Goal: Entertainment & Leisure: Browse casually

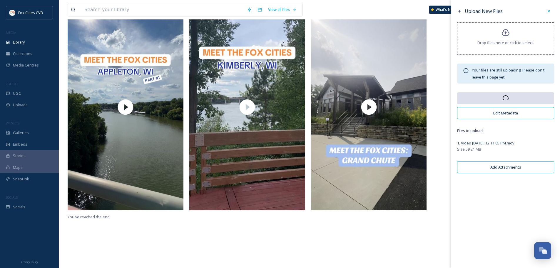
scroll to position [77, 0]
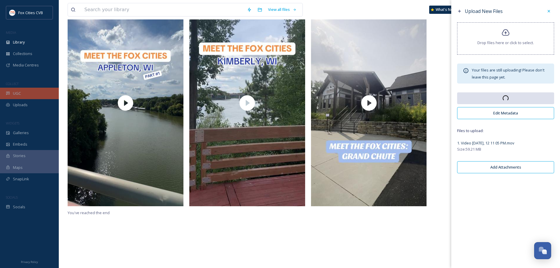
click at [20, 91] on span "UGC" at bounding box center [17, 94] width 8 height 6
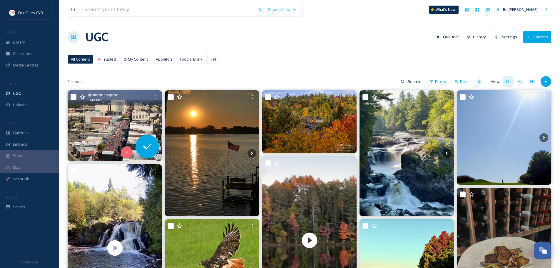
click at [121, 118] on img at bounding box center [115, 125] width 94 height 71
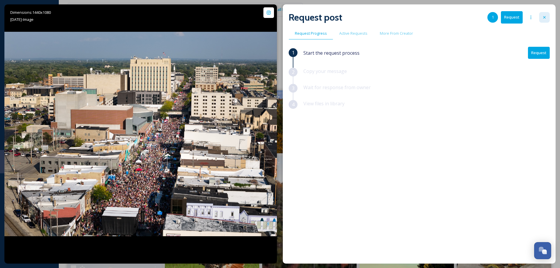
click at [545, 19] on icon at bounding box center [544, 17] width 5 height 5
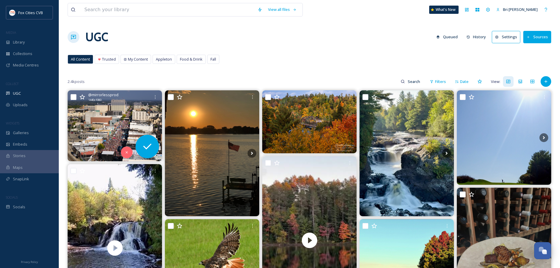
click at [81, 95] on icon at bounding box center [82, 97] width 6 height 6
